Goal: Transaction & Acquisition: Obtain resource

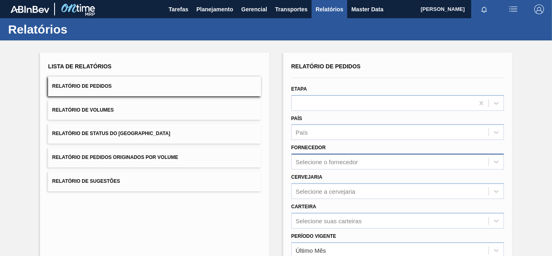
click at [307, 160] on div "Selecione o fornecedor" at bounding box center [397, 161] width 212 height 16
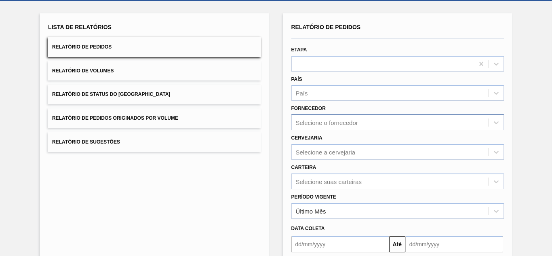
paste input "327858"
type input "327858"
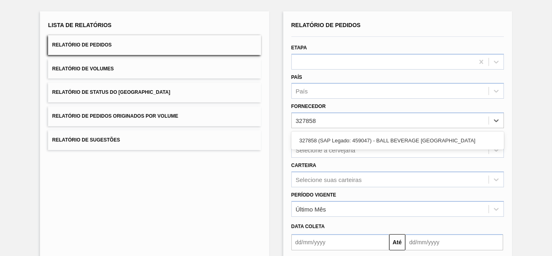
click at [309, 132] on div "327858 (SAP Legado: 459047) - BALL BEVERAGE [GEOGRAPHIC_DATA]" at bounding box center [397, 140] width 212 height 18
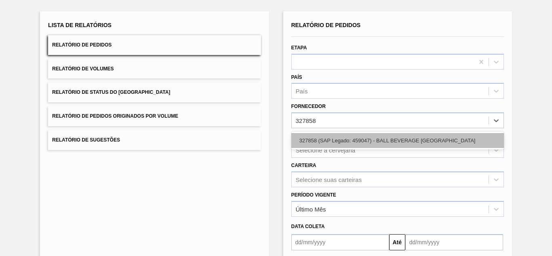
click at [311, 138] on div "327858 (SAP Legado: 459047) - BALL BEVERAGE [GEOGRAPHIC_DATA]" at bounding box center [397, 140] width 212 height 15
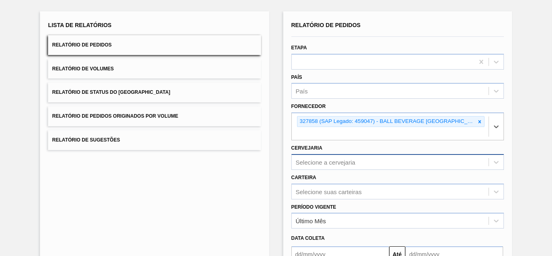
click at [312, 160] on div "Selecione a cervejaria" at bounding box center [397, 162] width 212 height 16
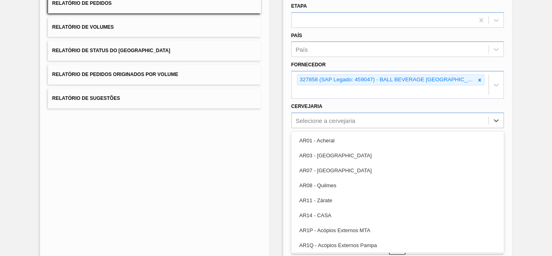
paste input "BR16"
type input "BR16"
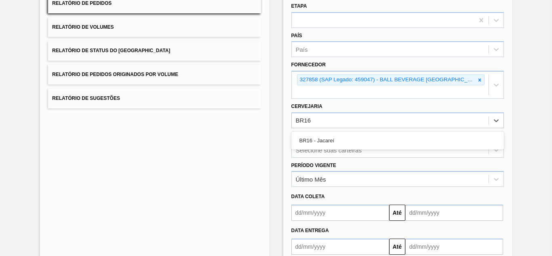
click at [335, 143] on div "BR16 - Jacareí" at bounding box center [397, 140] width 212 height 15
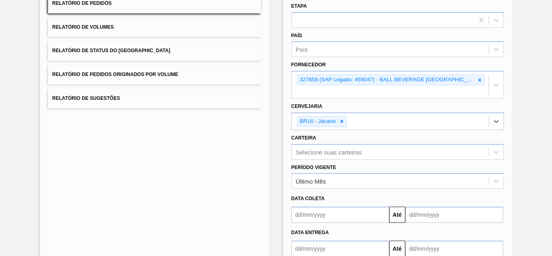
scroll to position [132, 0]
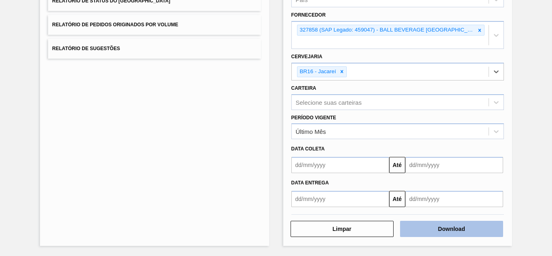
click at [455, 231] on button "Download" at bounding box center [451, 228] width 103 height 16
click at [461, 225] on button "Download" at bounding box center [451, 228] width 103 height 16
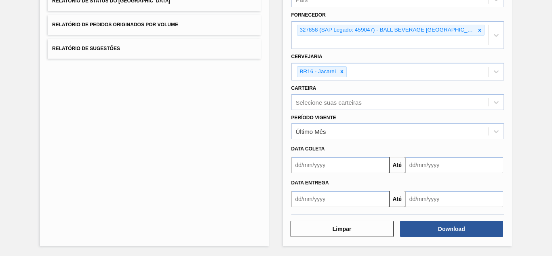
click at [163, 136] on div "Lista de Relatórios Relatório de Pedidos Relatório de Volumes Relatório de Stat…" at bounding box center [154, 82] width 229 height 325
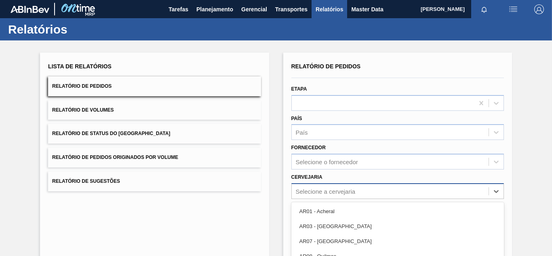
click at [320, 192] on div "option AR08 - Quilmes focused, 4 of 92. 92 results available. Use Up and Down t…" at bounding box center [397, 191] width 212 height 16
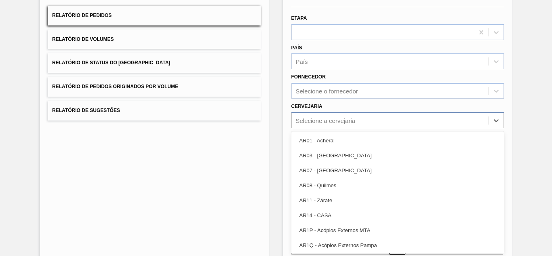
paste input "BR03"
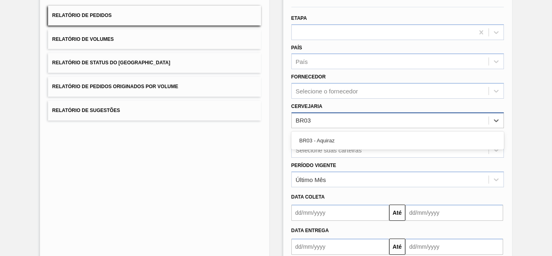
type input "BR03"
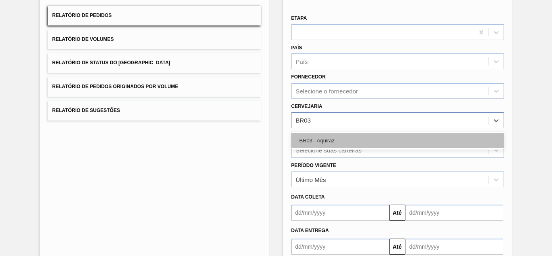
click at [328, 138] on div "BR03 - Aquiraz" at bounding box center [397, 140] width 212 height 15
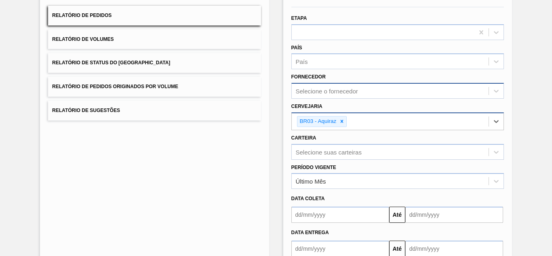
click at [317, 91] on div "Selecione o fornecedor" at bounding box center [327, 91] width 62 height 7
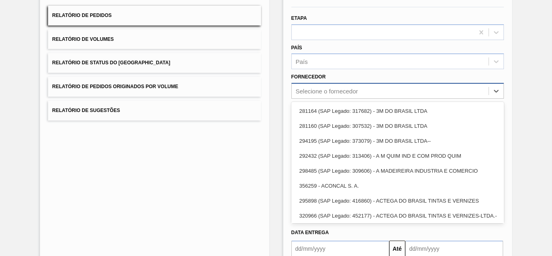
paste input "295129"
type input "295129"
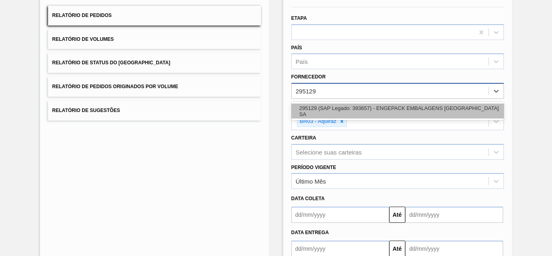
click at [319, 106] on div "295129 (SAP Legado: 393657) - ENGEPACK EMBALAGENS [GEOGRAPHIC_DATA] SA" at bounding box center [397, 110] width 212 height 15
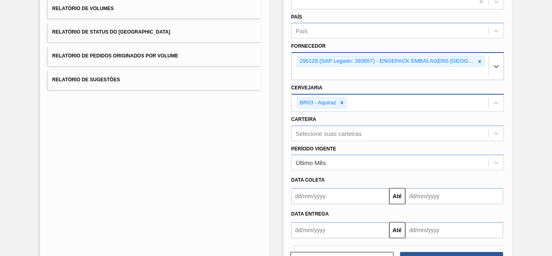
scroll to position [132, 0]
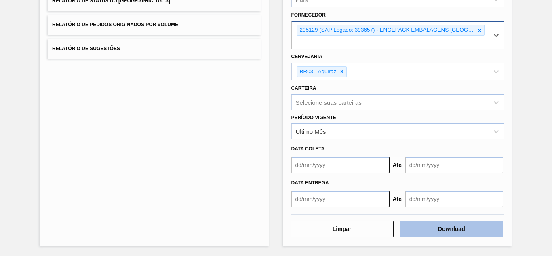
click at [442, 232] on button "Download" at bounding box center [451, 228] width 103 height 16
